Goal: Download file/media

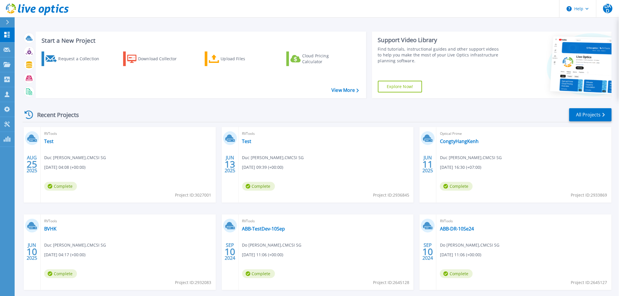
click at [3, 19] on button at bounding box center [7, 22] width 15 height 10
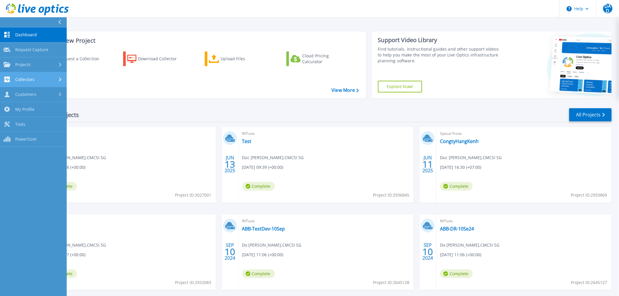
click at [47, 83] on link "Collectors Collectors" at bounding box center [33, 79] width 67 height 15
click at [300, 93] on div "Request a Collection Download Collector Upload Files Cloud Pricing Calculator" at bounding box center [200, 71] width 327 height 49
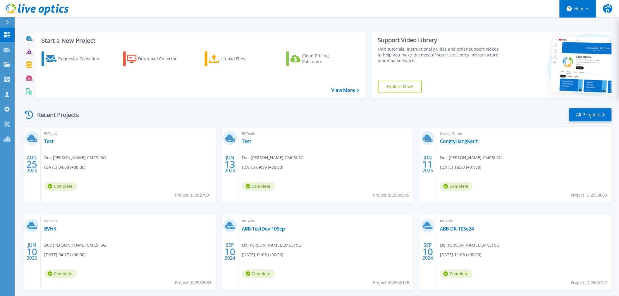
click at [557, 14] on button "Help" at bounding box center [578, 9] width 37 height 18
click at [557, 39] on link "Contact Support" at bounding box center [592, 39] width 65 height 14
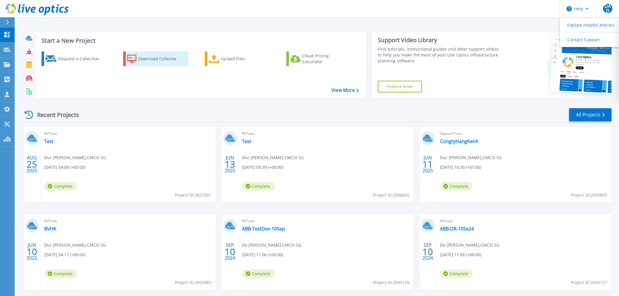
click at [167, 55] on div "Download Collector" at bounding box center [161, 59] width 47 height 12
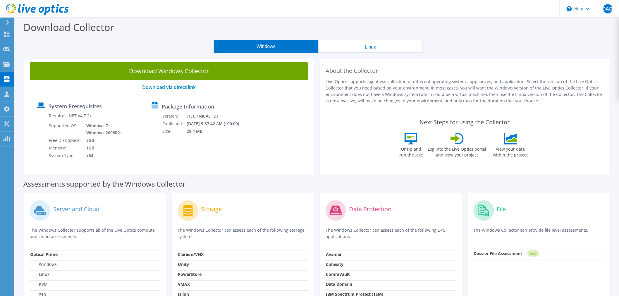
click at [160, 74] on link "Download Windows Collector" at bounding box center [169, 71] width 278 height 18
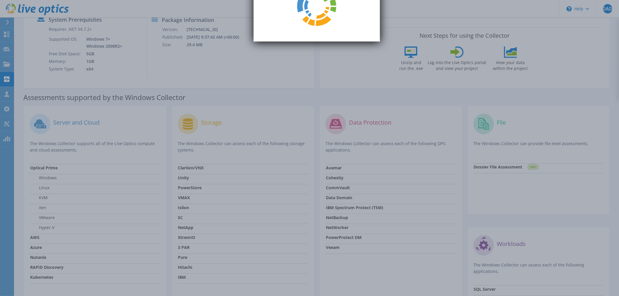
scroll to position [156, 0]
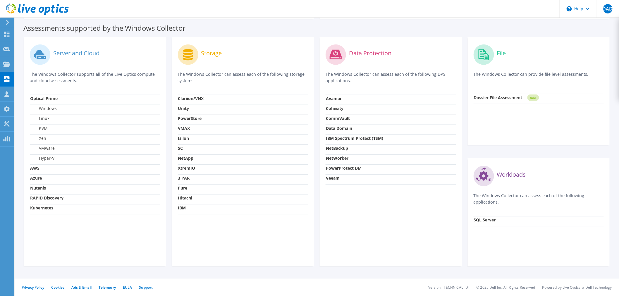
click at [331, 97] on strong "Avamar" at bounding box center [334, 99] width 16 height 6
click at [330, 102] on td "Avamar" at bounding box center [391, 100] width 131 height 10
